Goal: Information Seeking & Learning: Learn about a topic

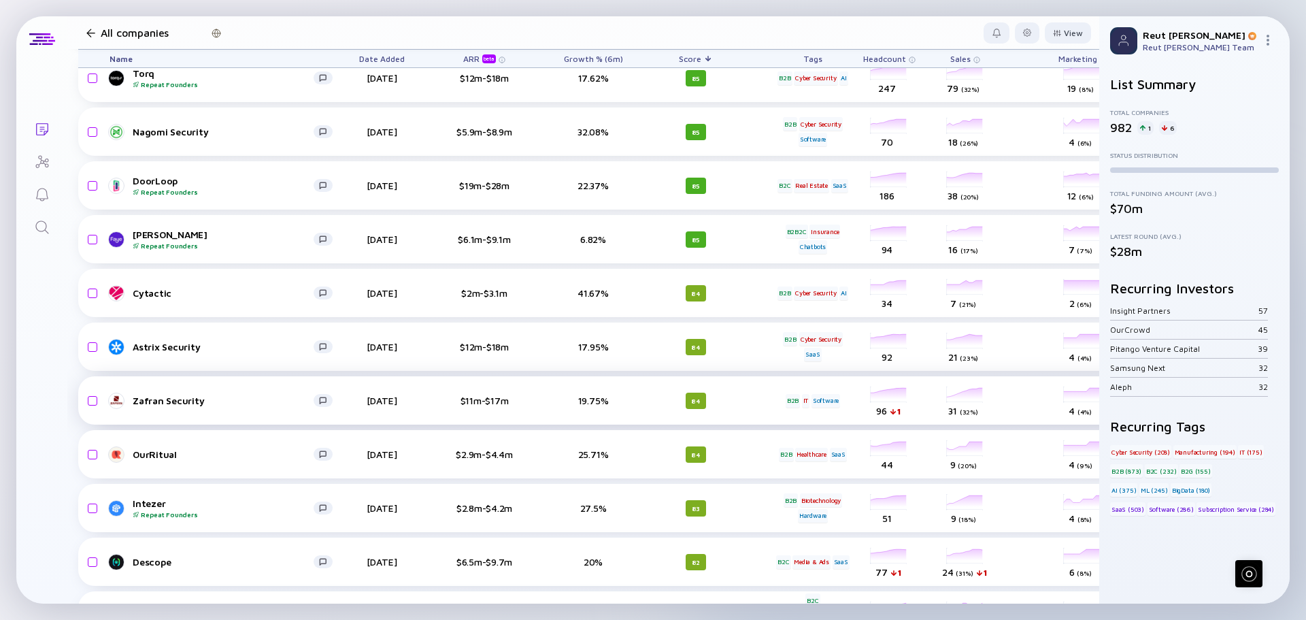
scroll to position [629, 0]
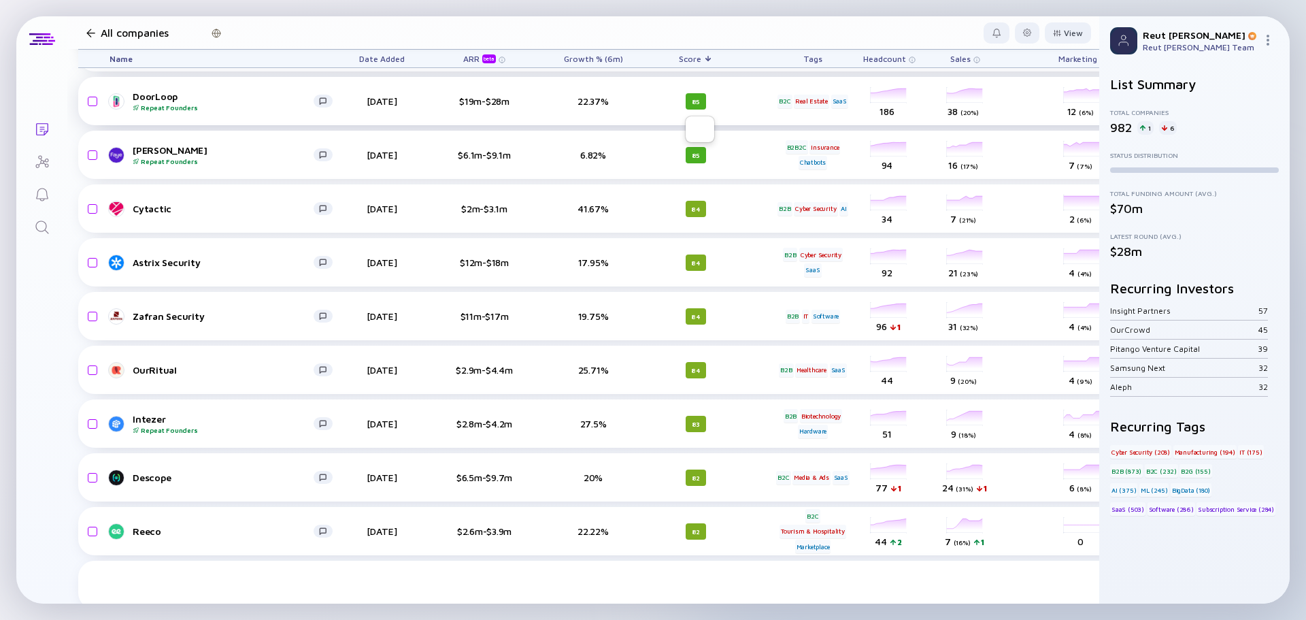
click at [701, 100] on div "85" at bounding box center [696, 101] width 20 height 16
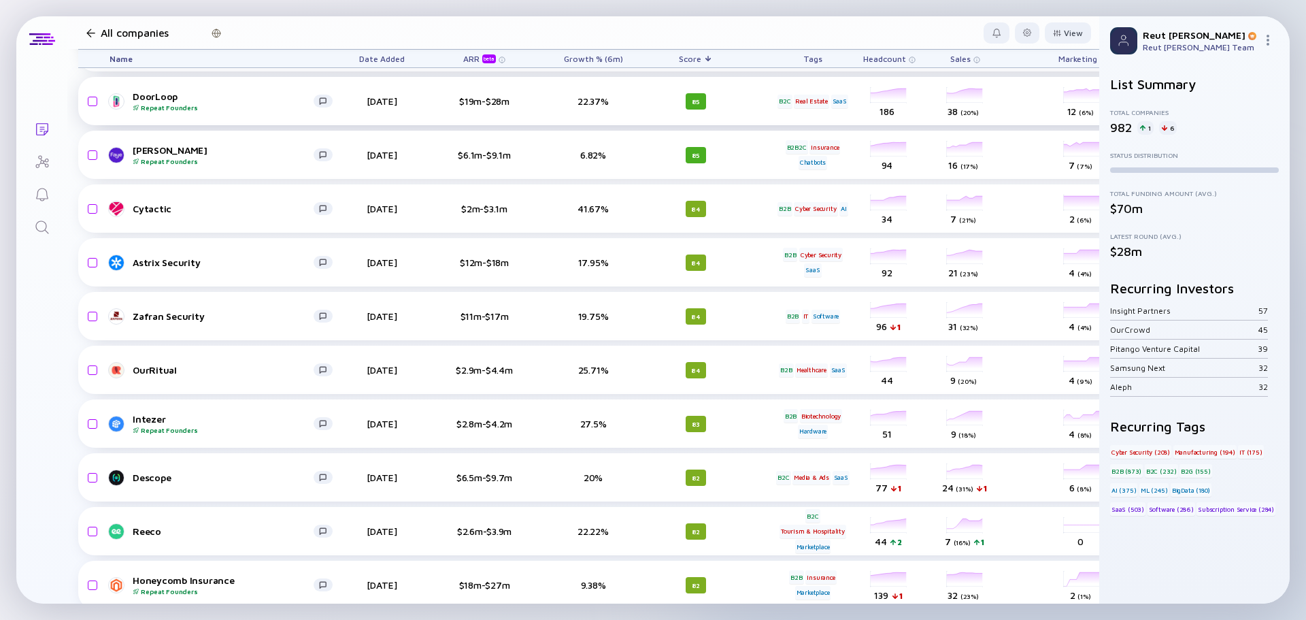
click at [701, 100] on div "85" at bounding box center [696, 101] width 20 height 16
click at [695, 100] on div "85" at bounding box center [696, 101] width 20 height 16
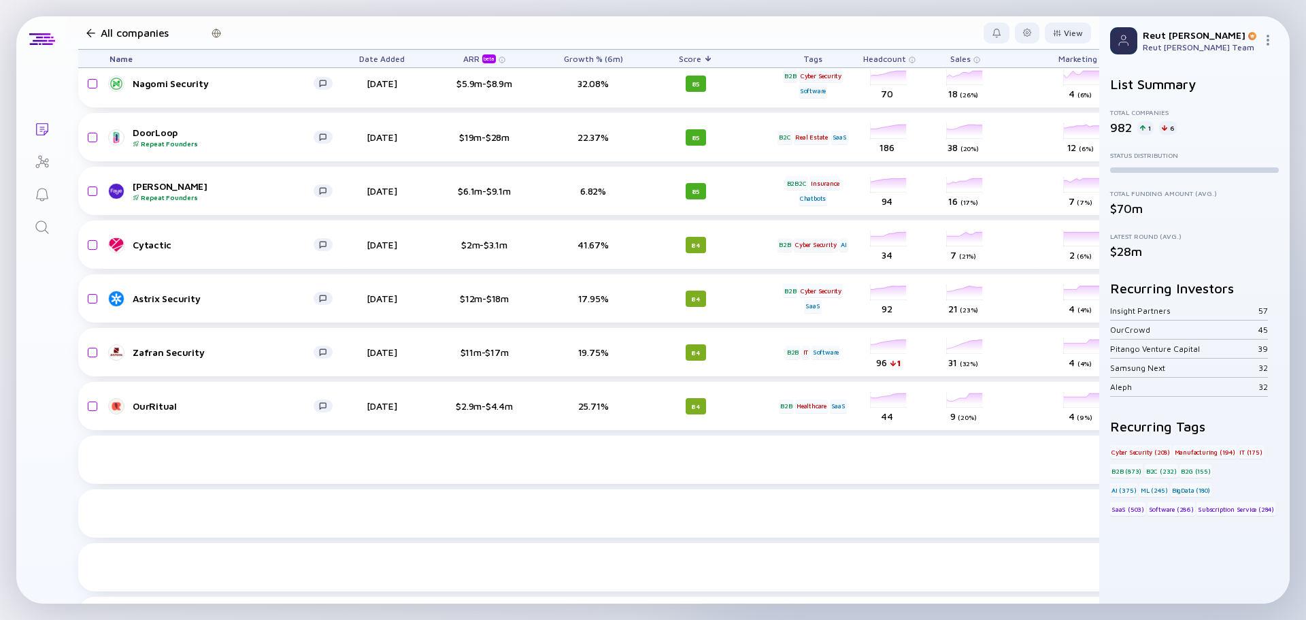
scroll to position [357, 0]
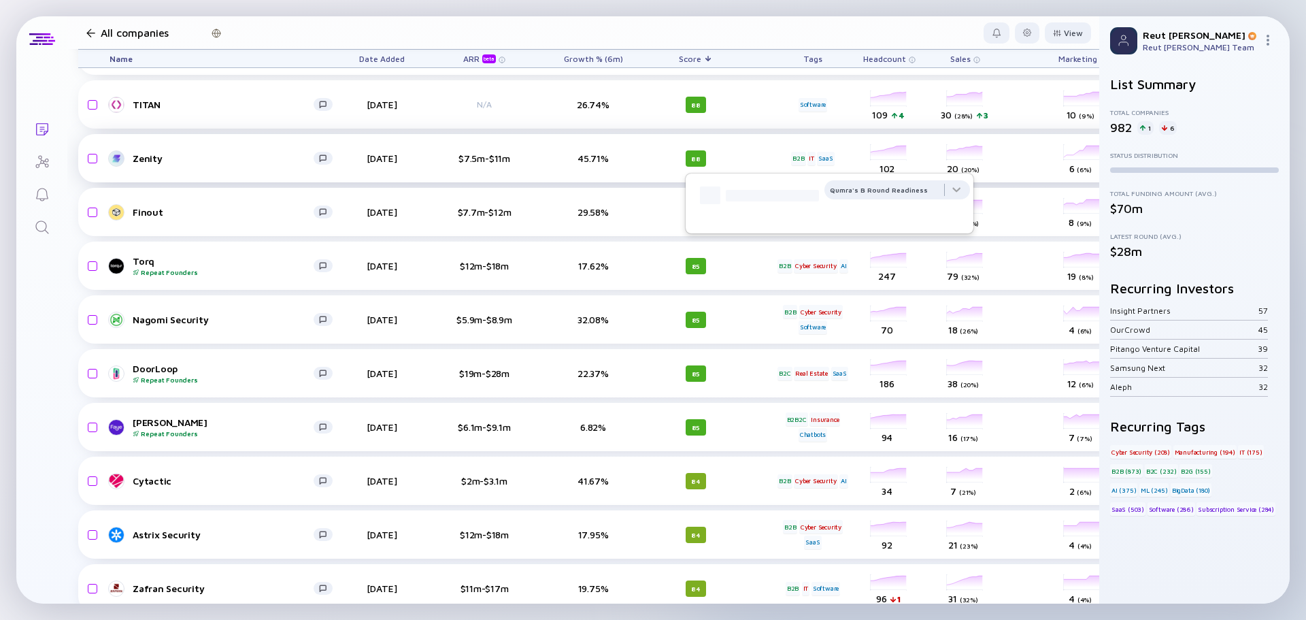
click at [693, 158] on div "88" at bounding box center [696, 158] width 20 height 16
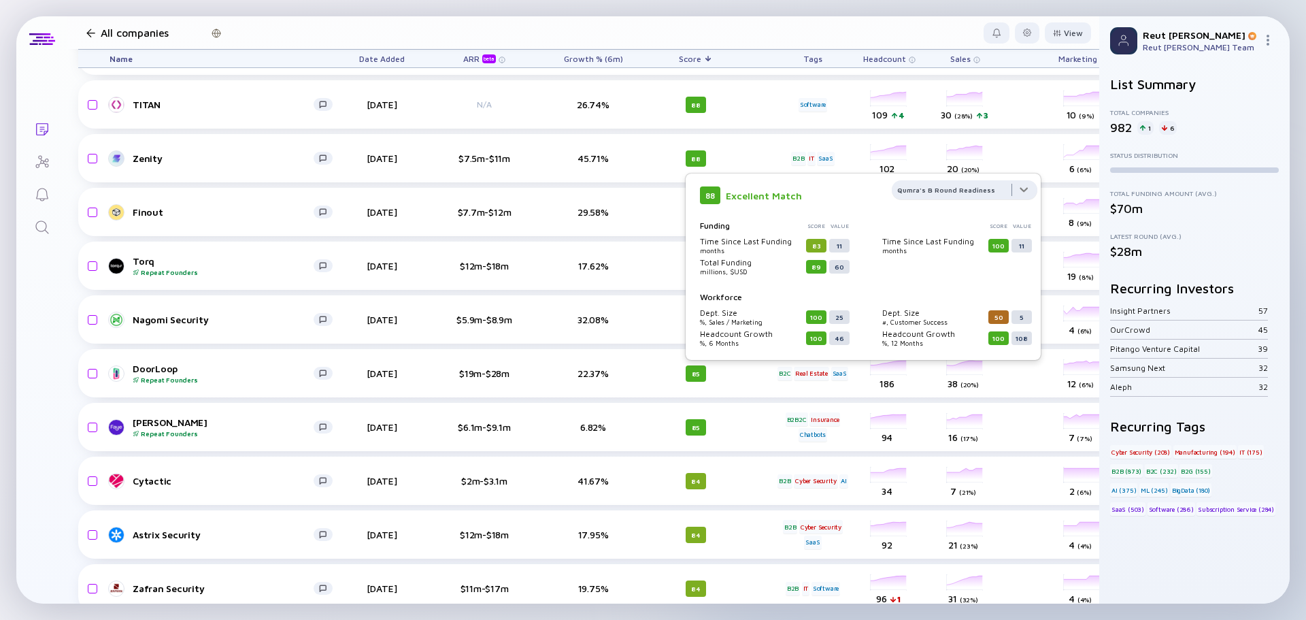
click at [938, 193] on div at bounding box center [965, 193] width 146 height 27
click at [782, 181] on div "88 Excellent Match Qumra's B Round Readiness Growth Health Commercialization Gr…" at bounding box center [863, 267] width 355 height 186
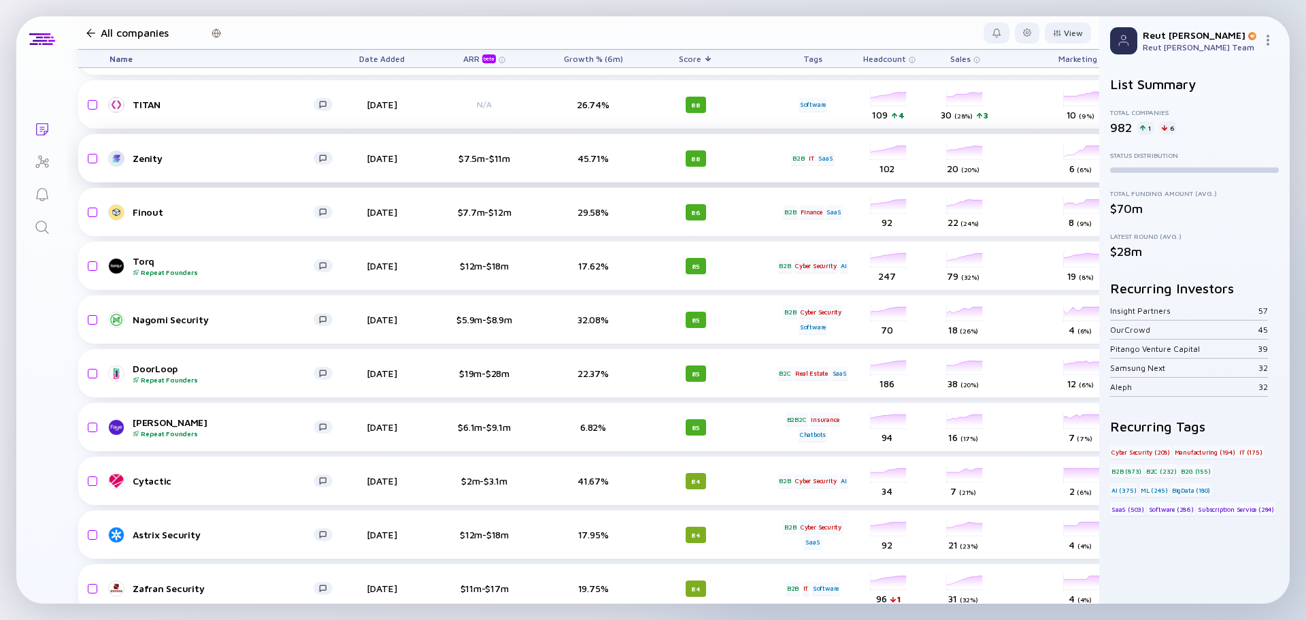
click at [761, 156] on div "Zenity Mar 16, 2025 $7.5m-$11m 45.71% 88 B2B IT SaaS headcount-zenity 102 Headc…" at bounding box center [769, 158] width 1383 height 48
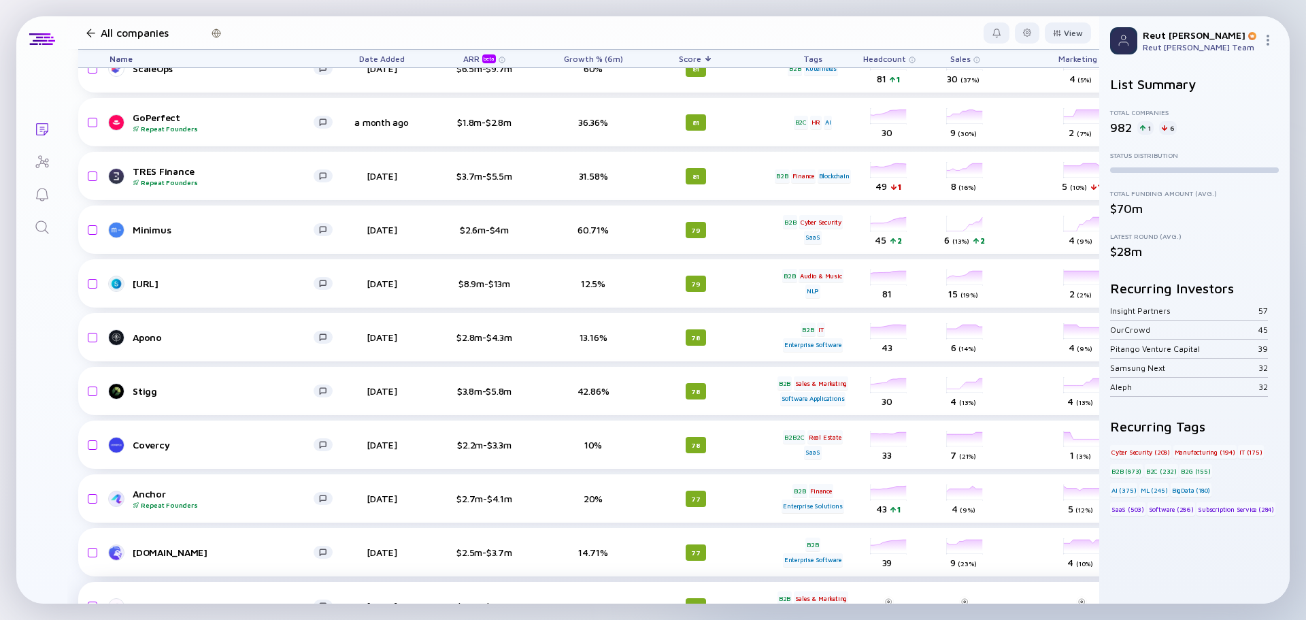
scroll to position [1513, 0]
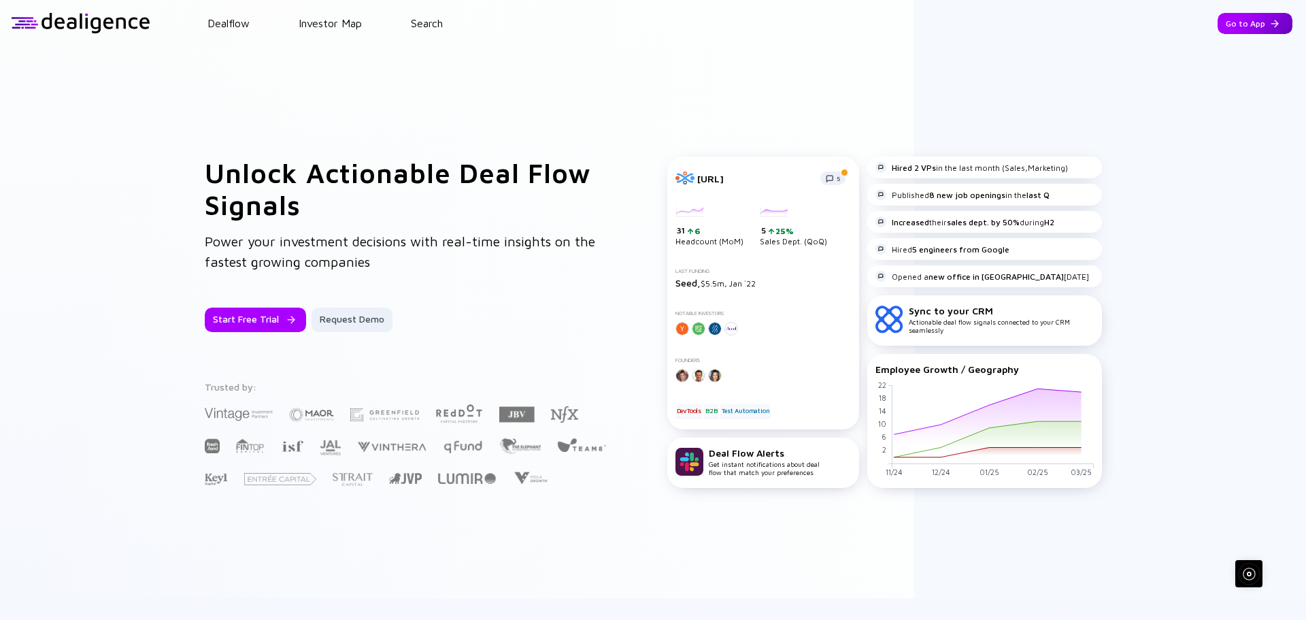
click at [1233, 31] on div "Go to App" at bounding box center [1255, 23] width 75 height 21
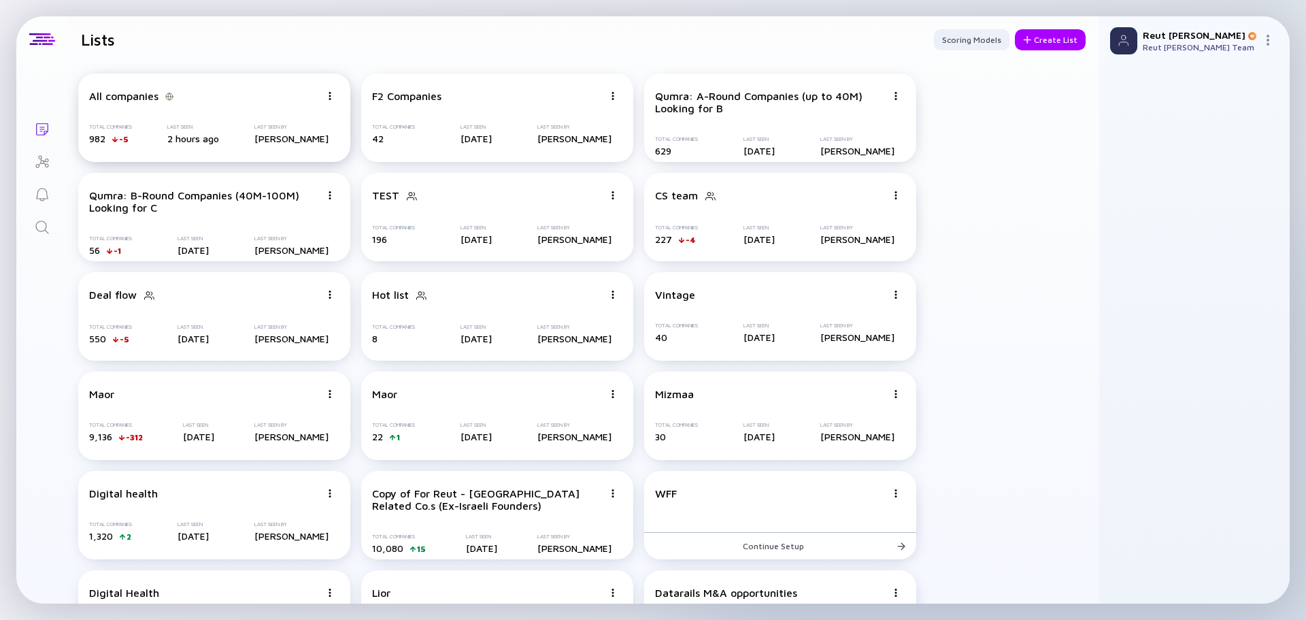
click at [120, 98] on div "All companies" at bounding box center [123, 96] width 69 height 12
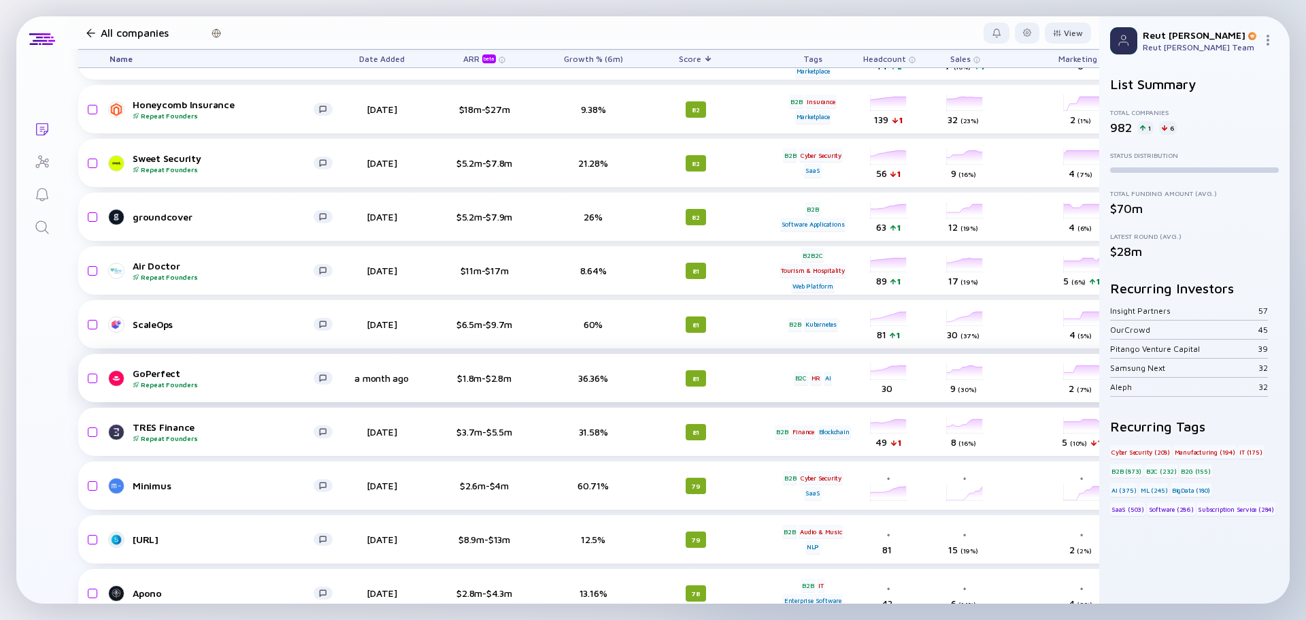
scroll to position [1105, 0]
